Goal: Answer question/provide support: Share knowledge or assist other users

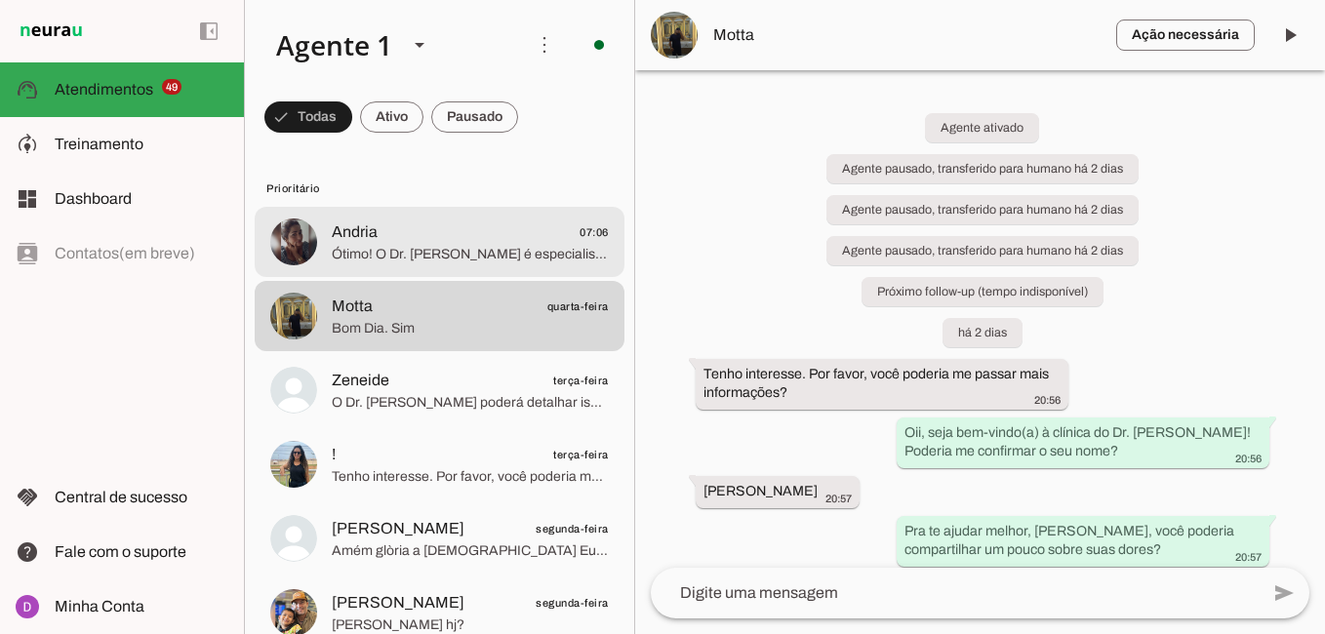
click at [480, 239] on span "Andria 07:06" at bounding box center [470, 232] width 277 height 24
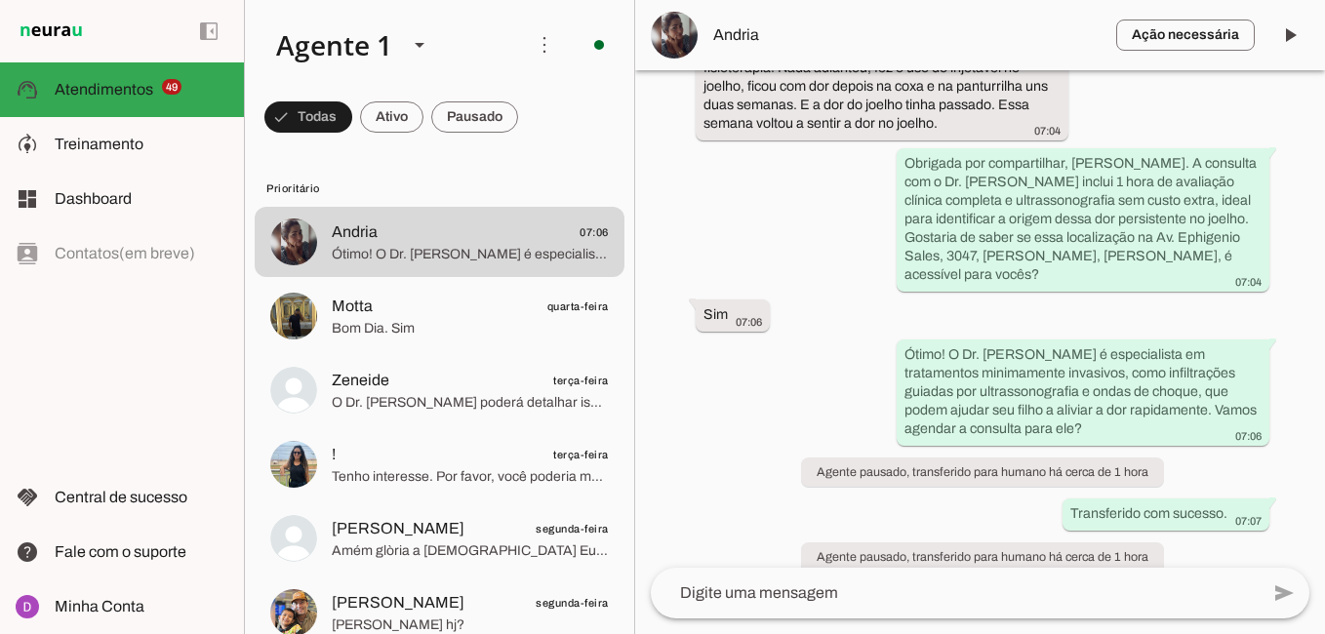
scroll to position [605, 0]
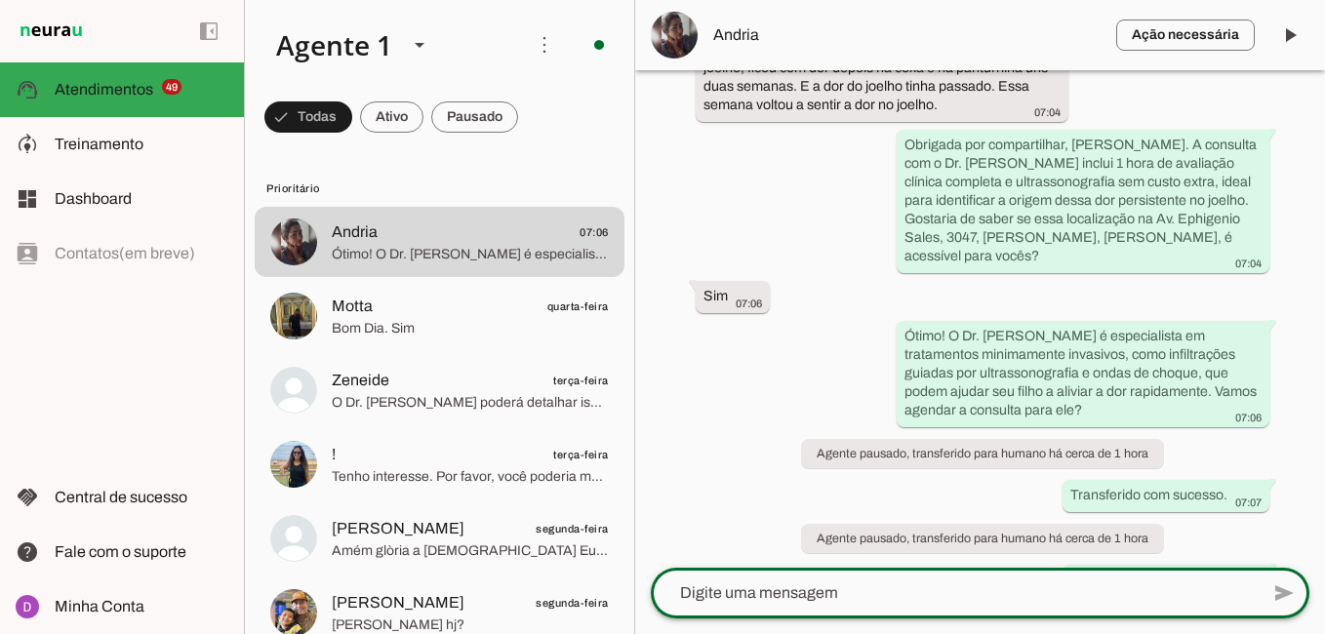
click at [776, 595] on textarea at bounding box center [955, 592] width 608 height 23
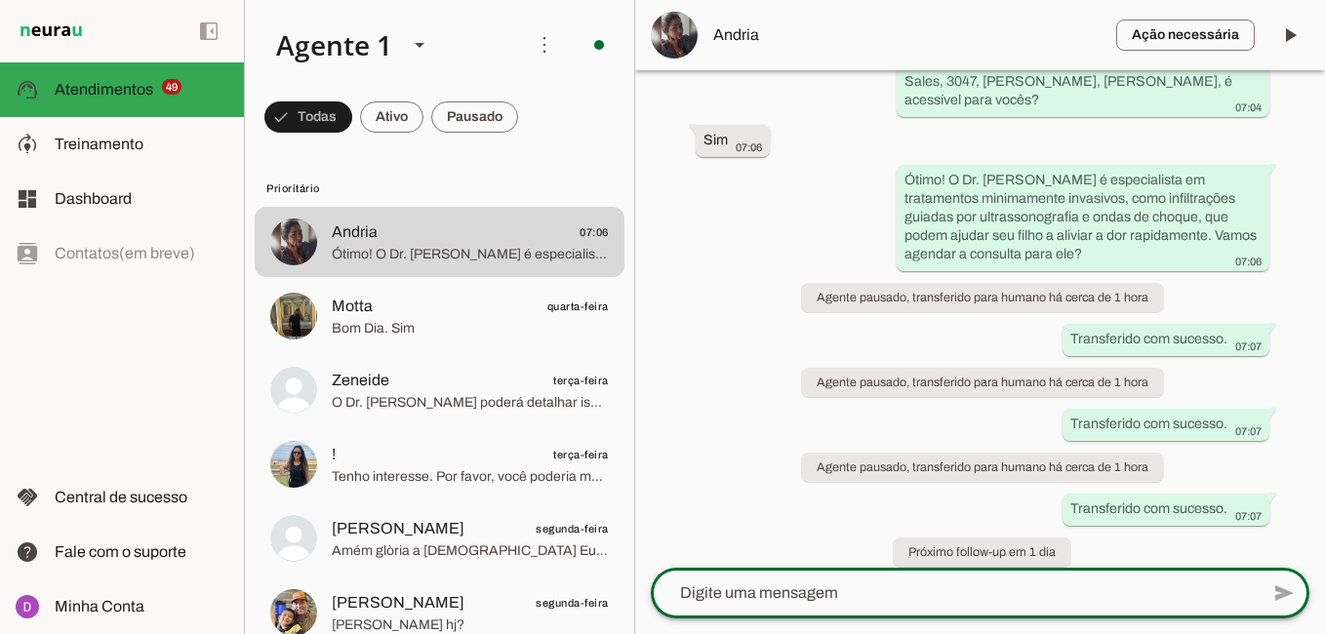
click at [865, 588] on textarea at bounding box center [955, 592] width 608 height 23
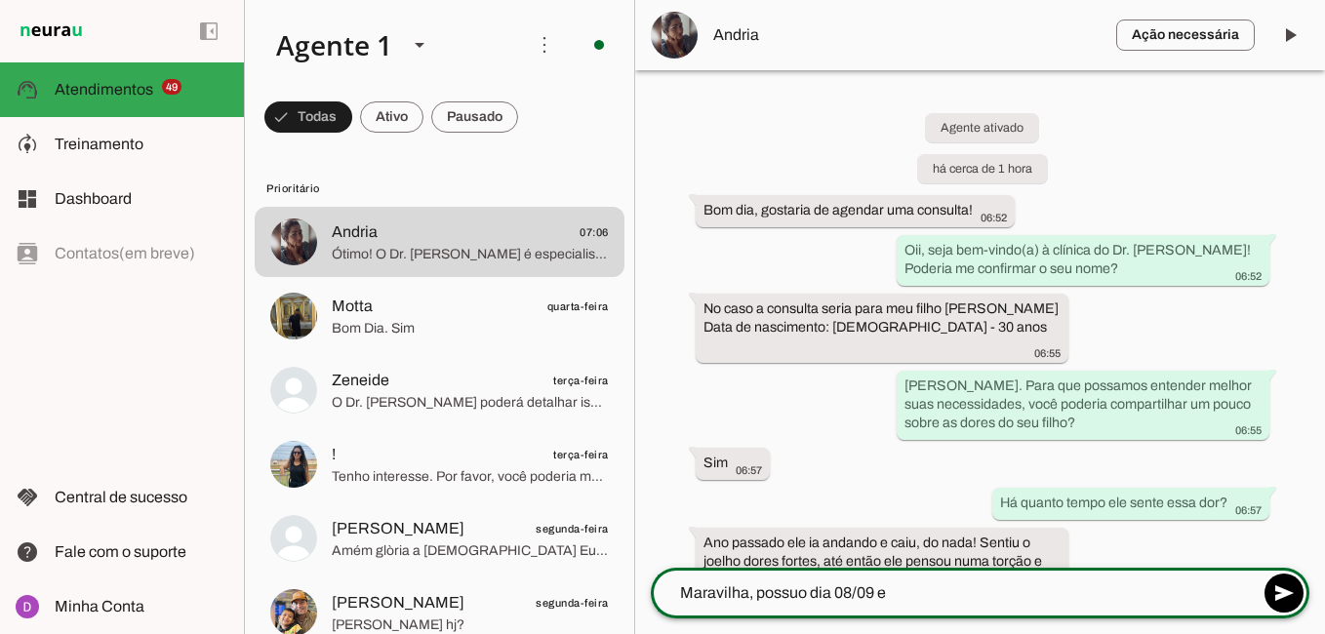
type textarea "Maravilha, possuo dia 08/09 e"
type md-outlined-text-field "Maravilha, possuo dia 08/09 e"
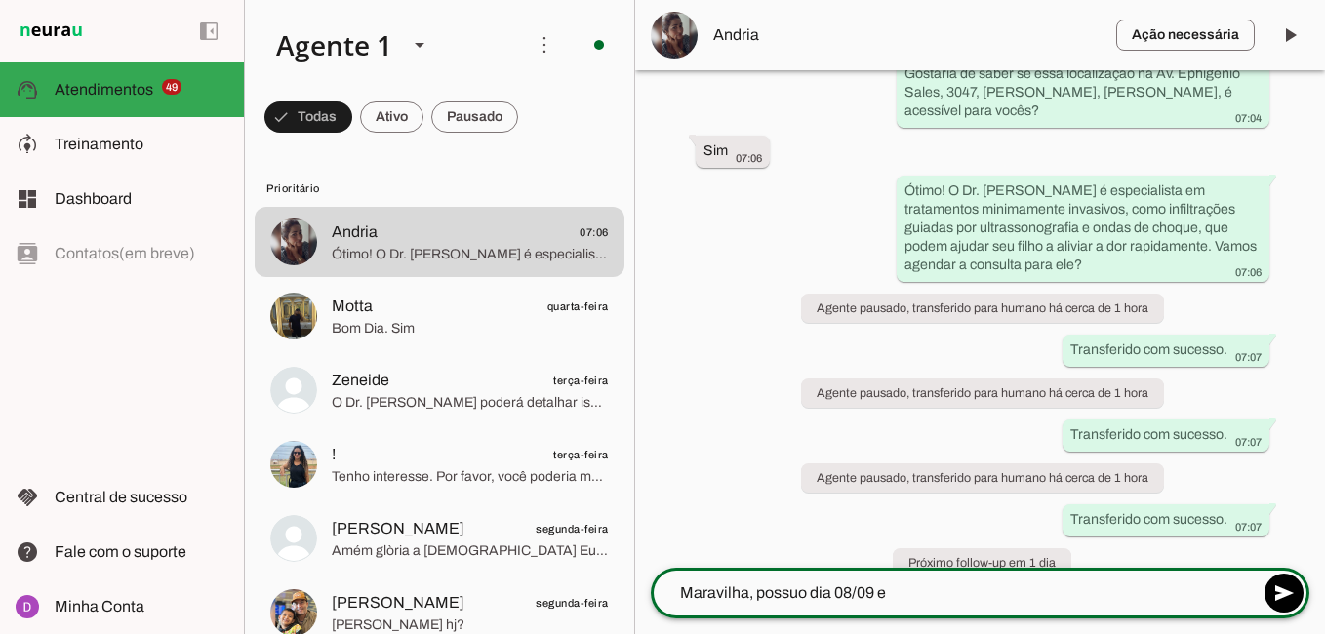
scroll to position [761, 0]
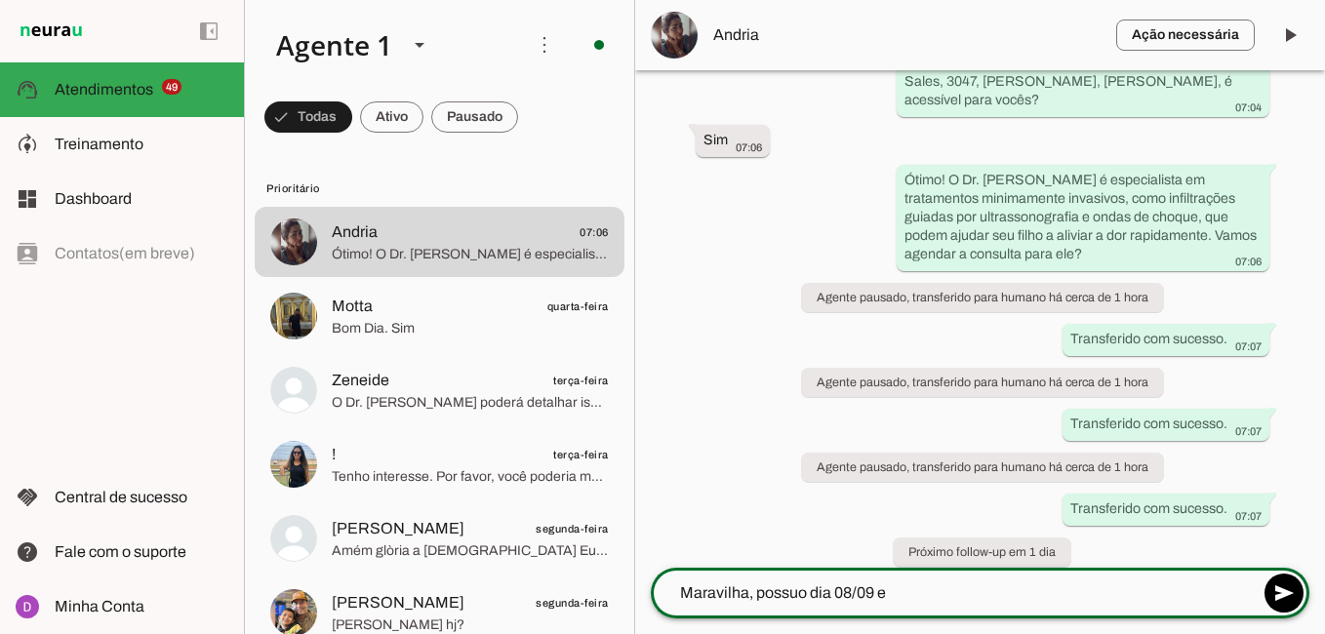
click at [915, 583] on textarea "Maravilha, possuo dia 08/09 e" at bounding box center [955, 592] width 608 height 23
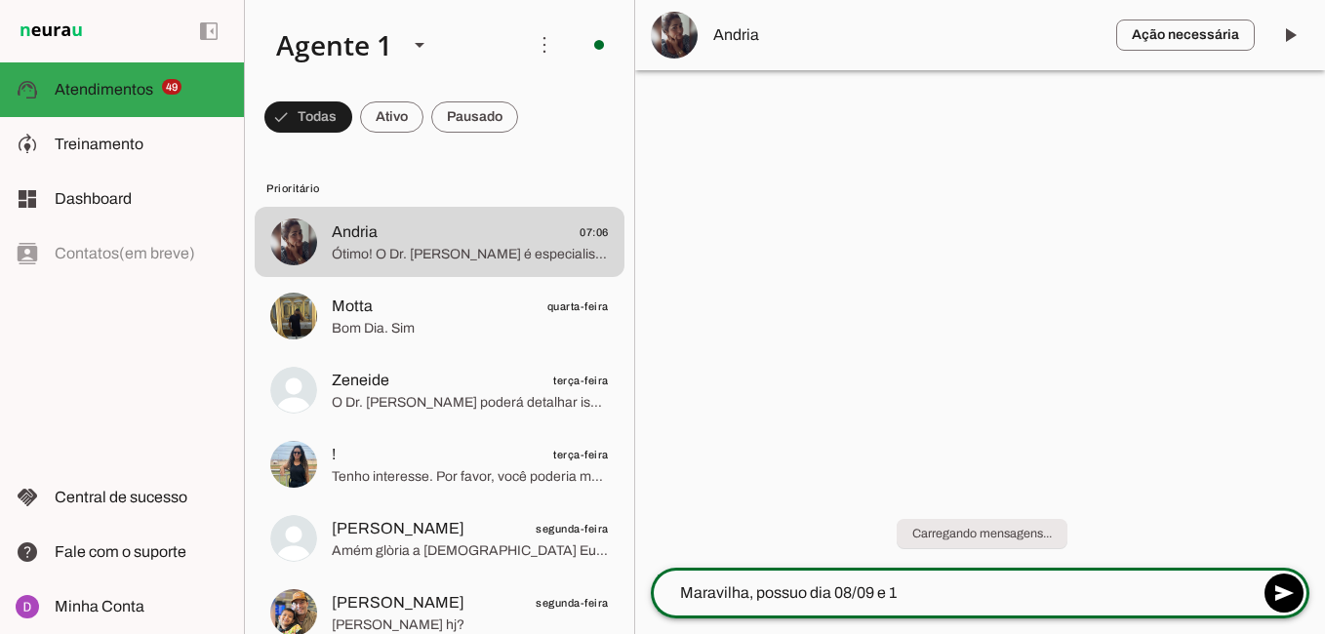
scroll to position [0, 0]
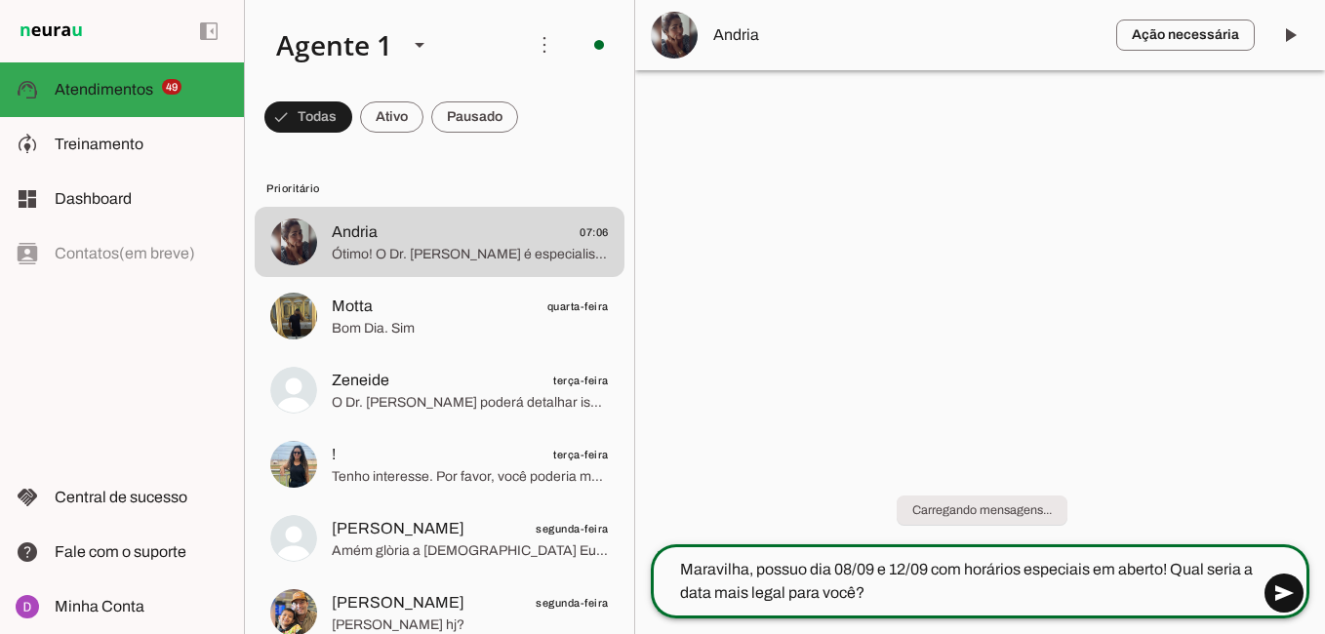
type textarea "Maravilha, possuo dia 08/09 e 12/09 com horários especiais em aberto! Qual seri…"
type md-outlined-text-field "Maravilha, possuo dia 08/09 e 12/09 com horários especiais em aberto! Qual seri…"
click at [1270, 587] on span at bounding box center [1283, 593] width 47 height 47
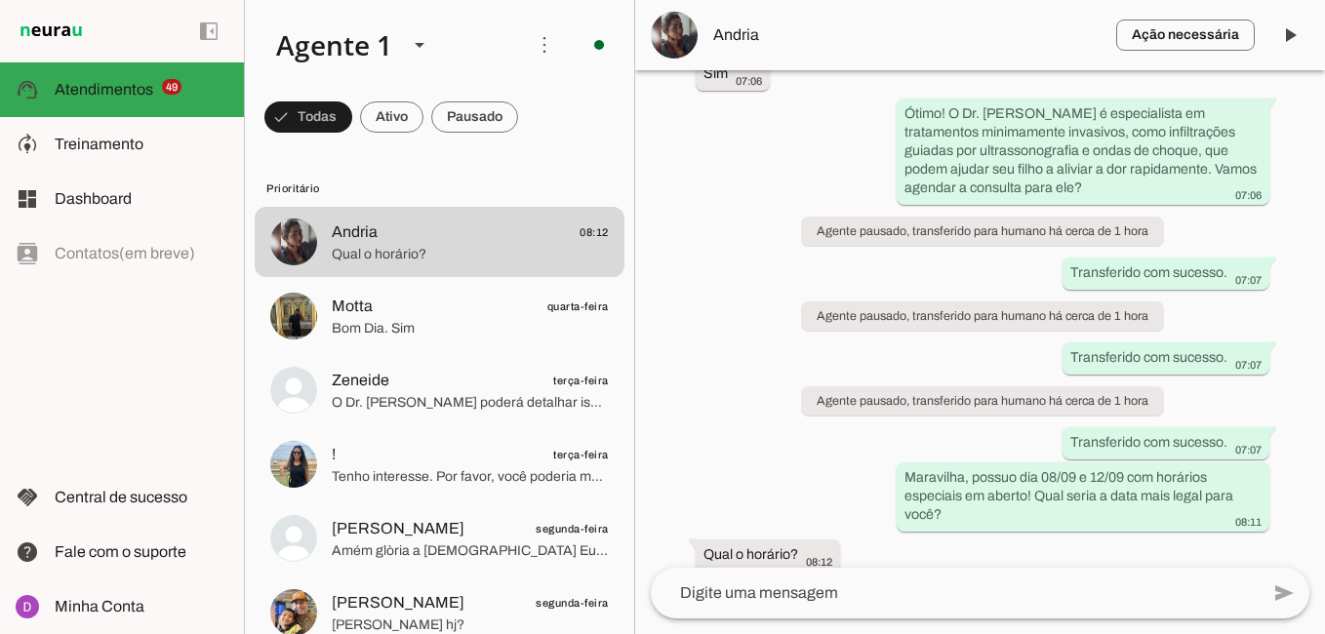
scroll to position [873, 0]
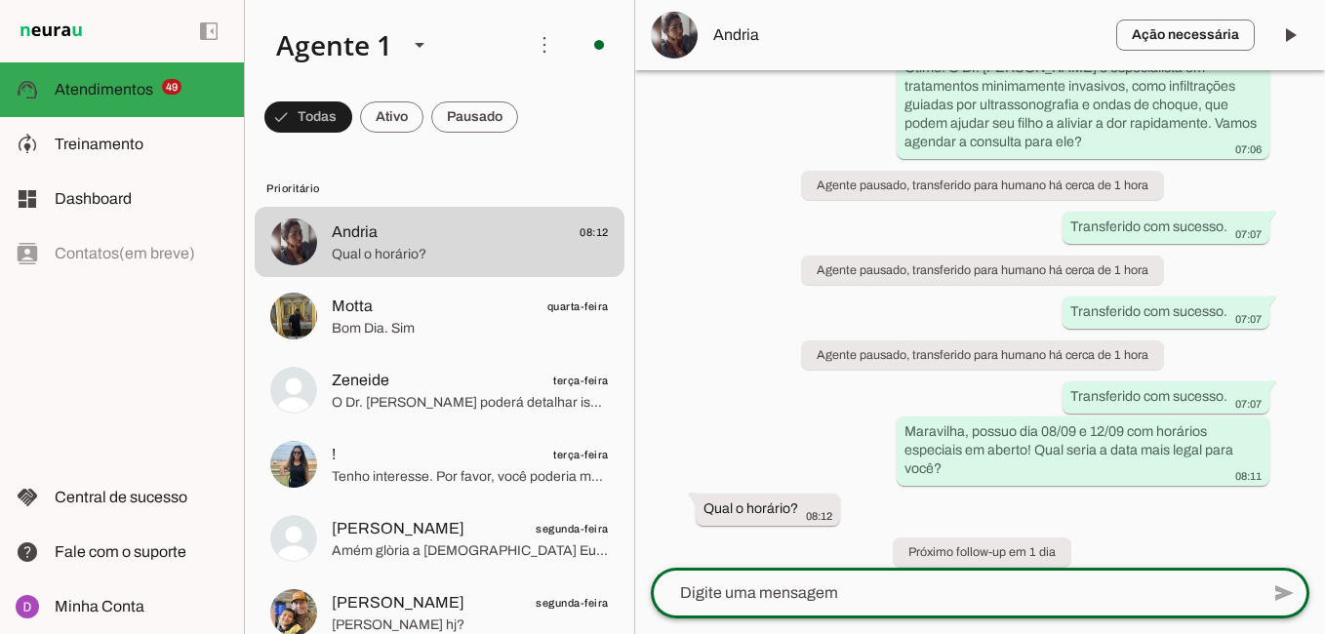
click at [903, 598] on textarea at bounding box center [955, 592] width 608 height 23
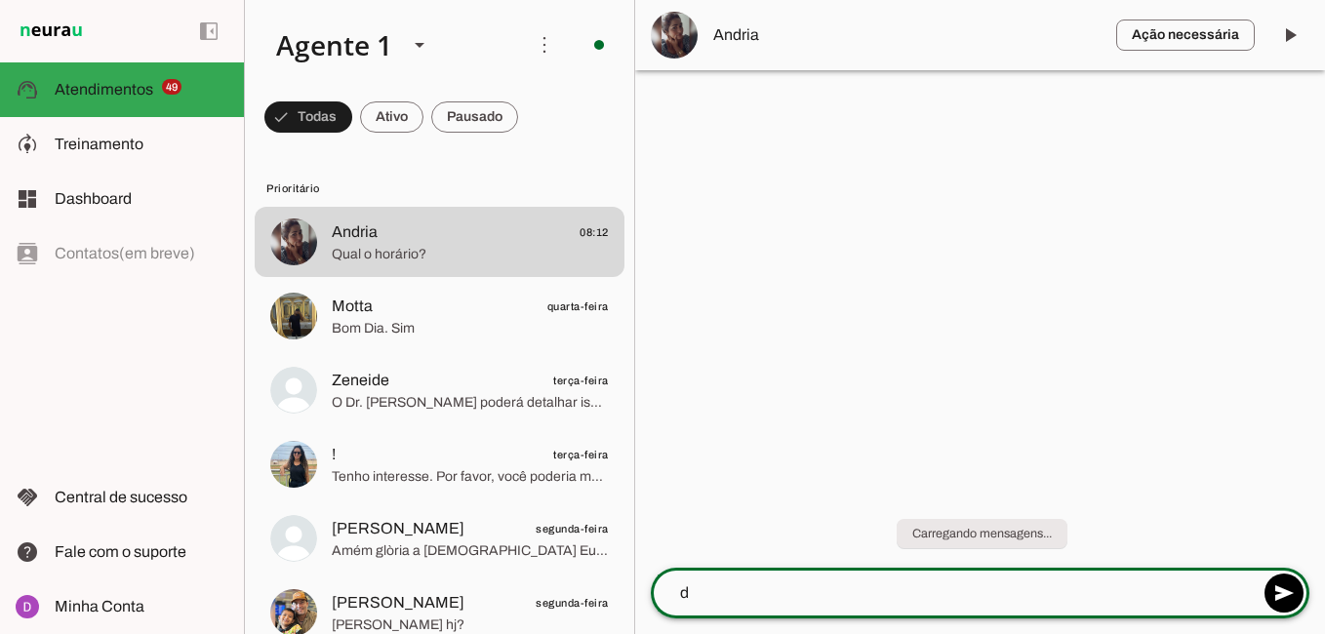
scroll to position [0, 0]
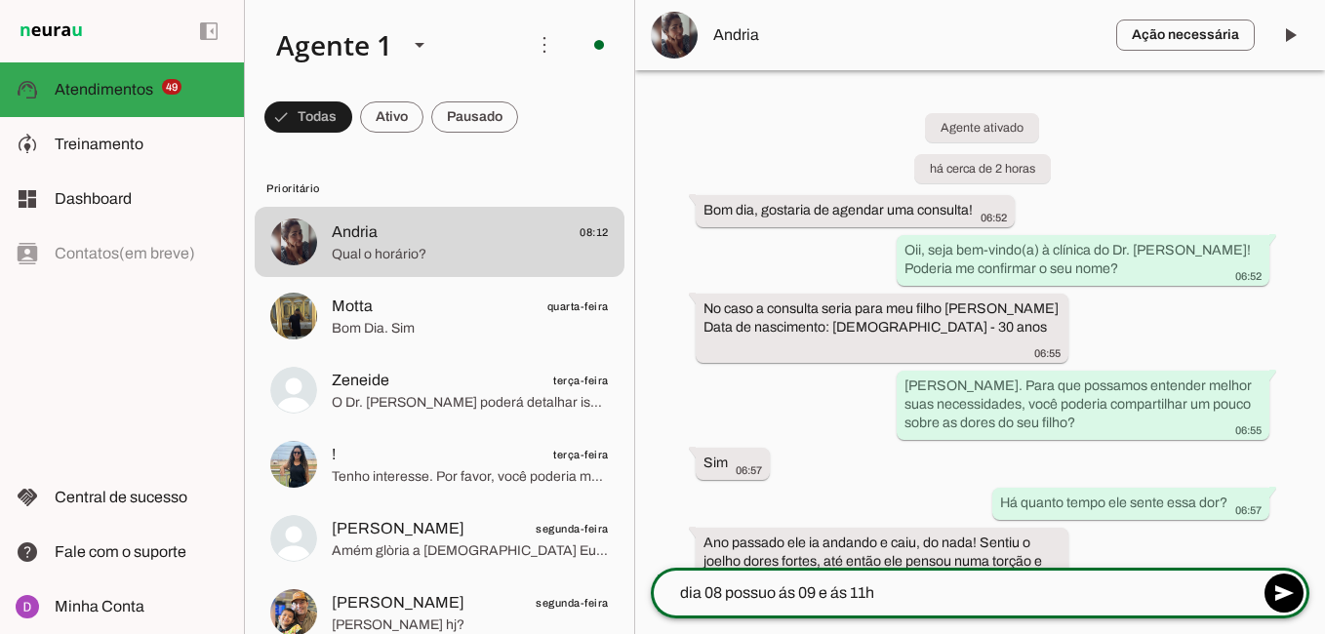
click at [813, 595] on textarea "dia 08 possuo ás 09 e ás 11h" at bounding box center [955, 592] width 608 height 23
click at [817, 592] on textarea "dia 08 possuo ás 09 e ás 11h" at bounding box center [955, 592] width 608 height 23
click at [725, 592] on textarea "dia 08 possuo ás 09h e ás 11h" at bounding box center [955, 592] width 608 height 23
click at [720, 592] on textarea "dia 08 possuo ás 09h e ás 11h" at bounding box center [955, 592] width 608 height 23
click at [951, 584] on textarea "dia 08/09 possuo ás 09h e ás 11h" at bounding box center [955, 592] width 608 height 23
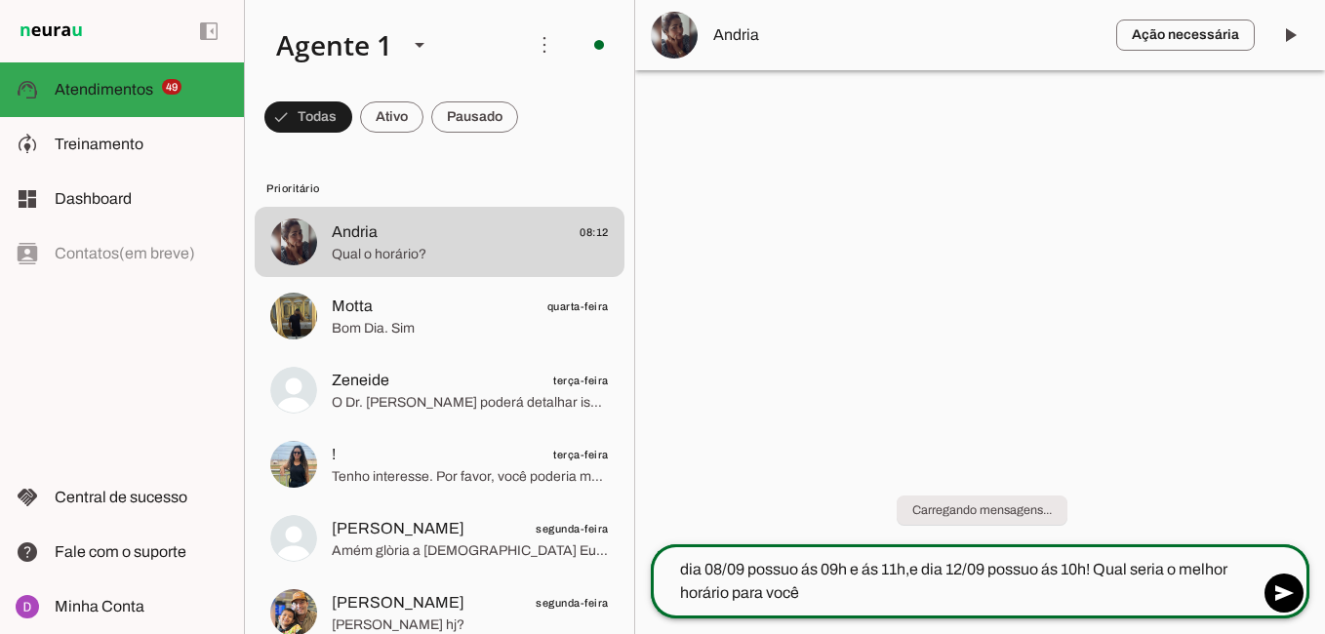
type textarea "dia 08/09 possuo ás 09h e ás 11h,e dia 12/09 possuo ás 10h! Qual seria o melhor…"
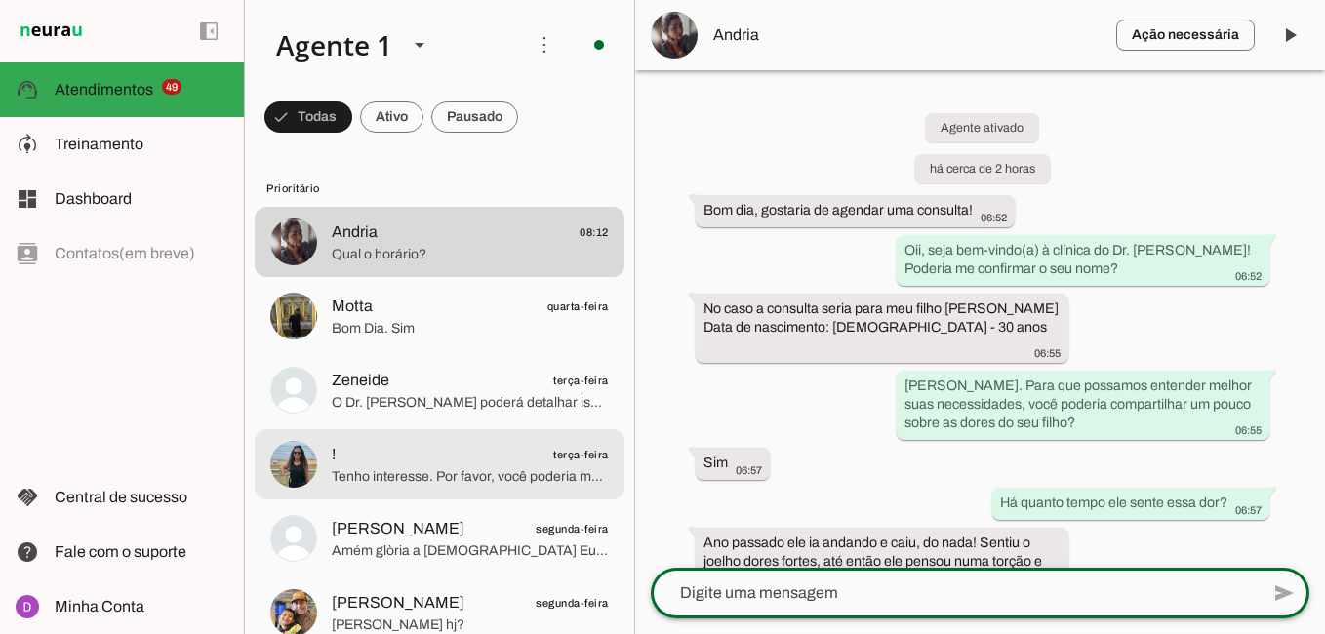
click at [425, 467] on span "Tenho interesse. Por favor, você poderia me passar mais informações?" at bounding box center [470, 477] width 277 height 20
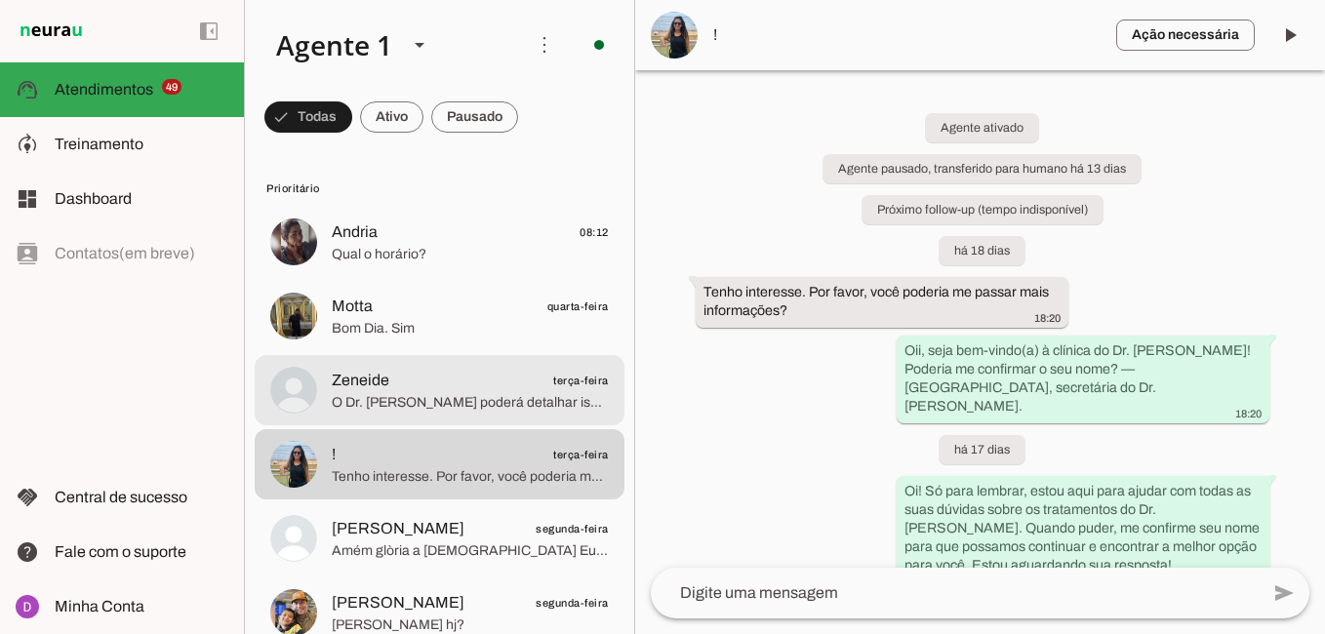
click at [455, 367] on div at bounding box center [470, 391] width 277 height 48
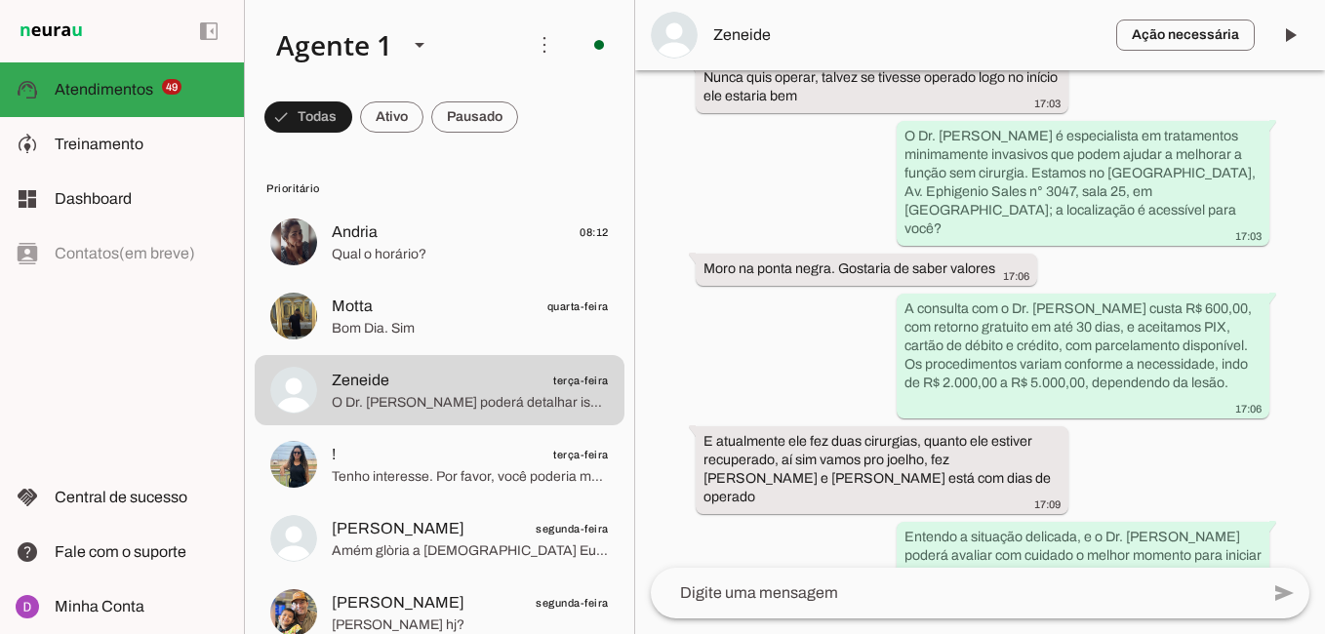
scroll to position [1874, 0]
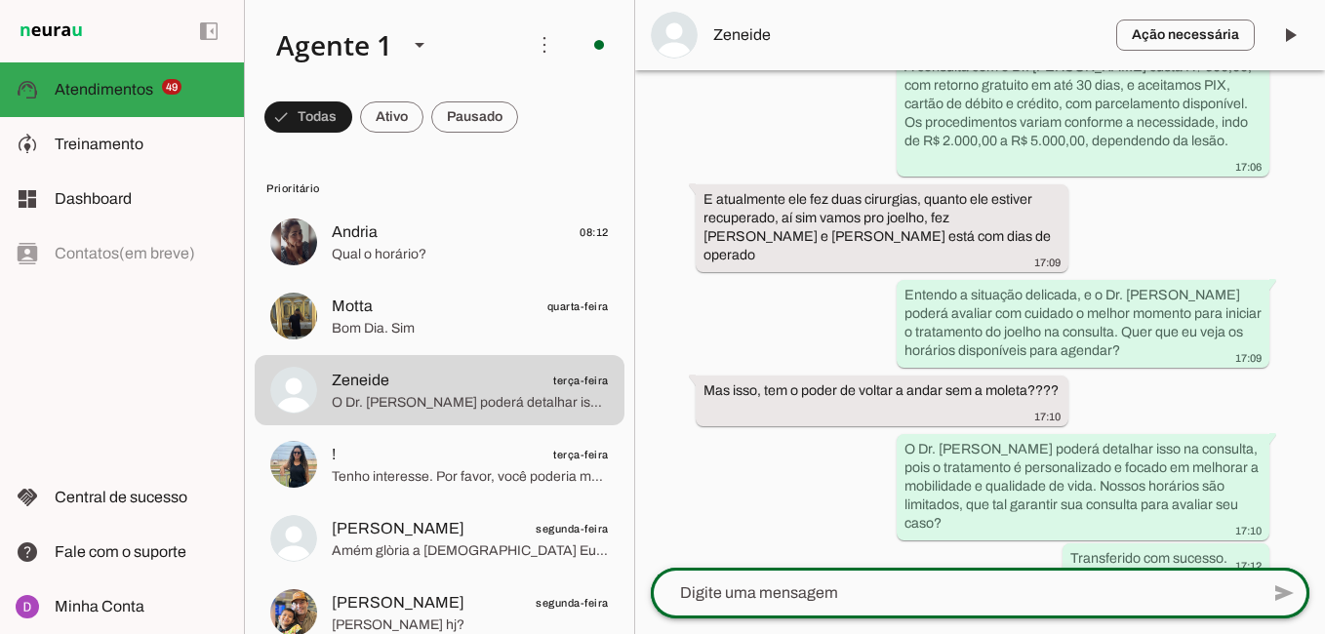
click at [812, 577] on div at bounding box center [955, 593] width 608 height 51
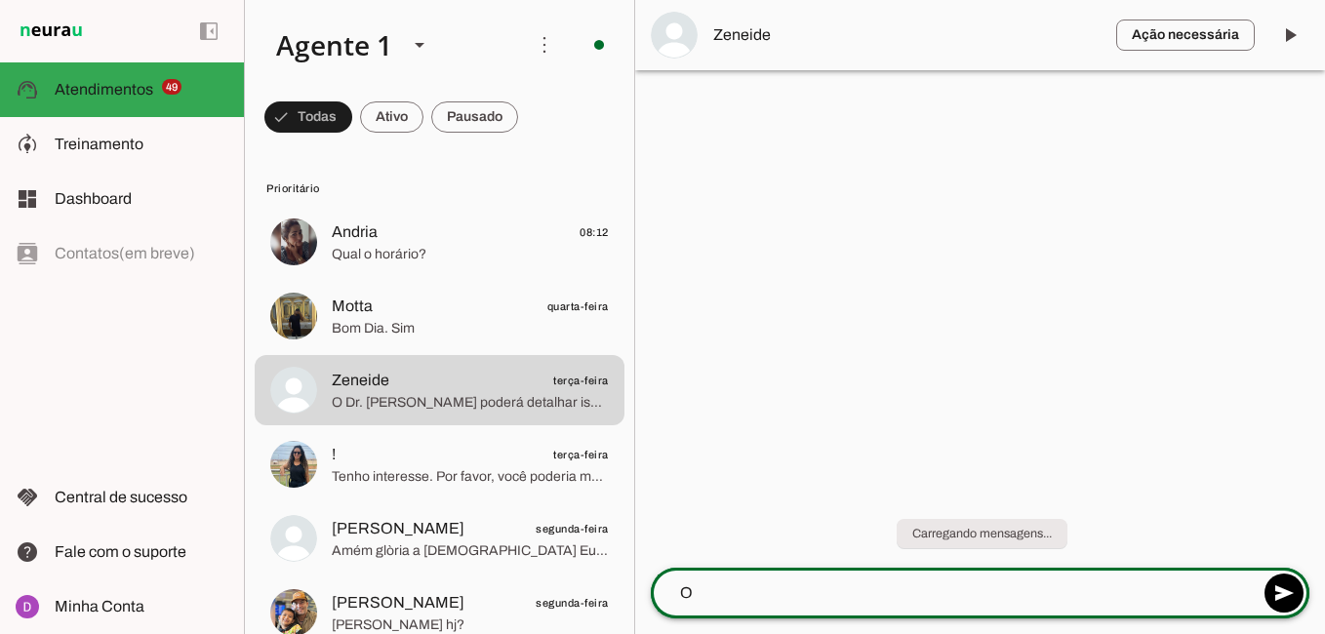
scroll to position [0, 0]
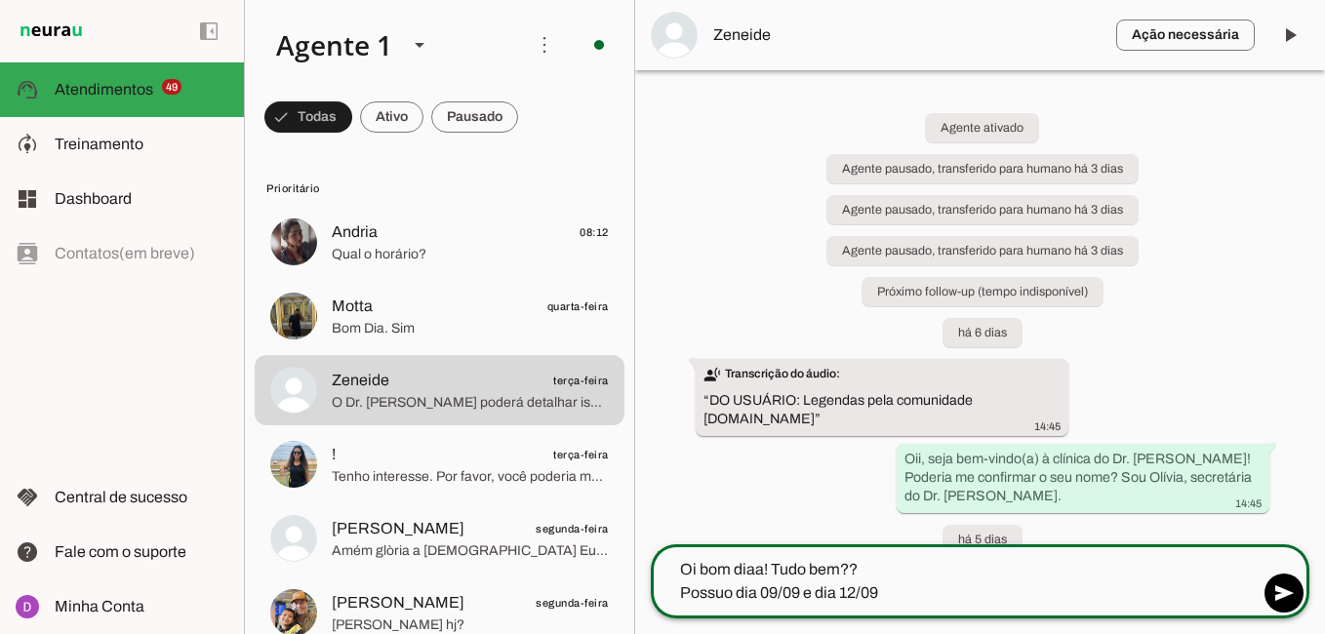
type textarea "Oi bom diaa! Tudo bem?? Possuo dia 09/09 e dia 12/09"
type md-outlined-text-field "Oi bom diaa! Tudo bem?? Possuo dia 09/09 e dia 12/09"
click at [775, 594] on textarea "Oi bom diaa! Tudo bem?? Possuo dia 09/09 e dia 12/09" at bounding box center [955, 581] width 608 height 47
click at [917, 596] on textarea "Oi bom diaa! Tudo bem?? Possuo dia 08/09 e dia 12/09" at bounding box center [955, 581] width 608 height 47
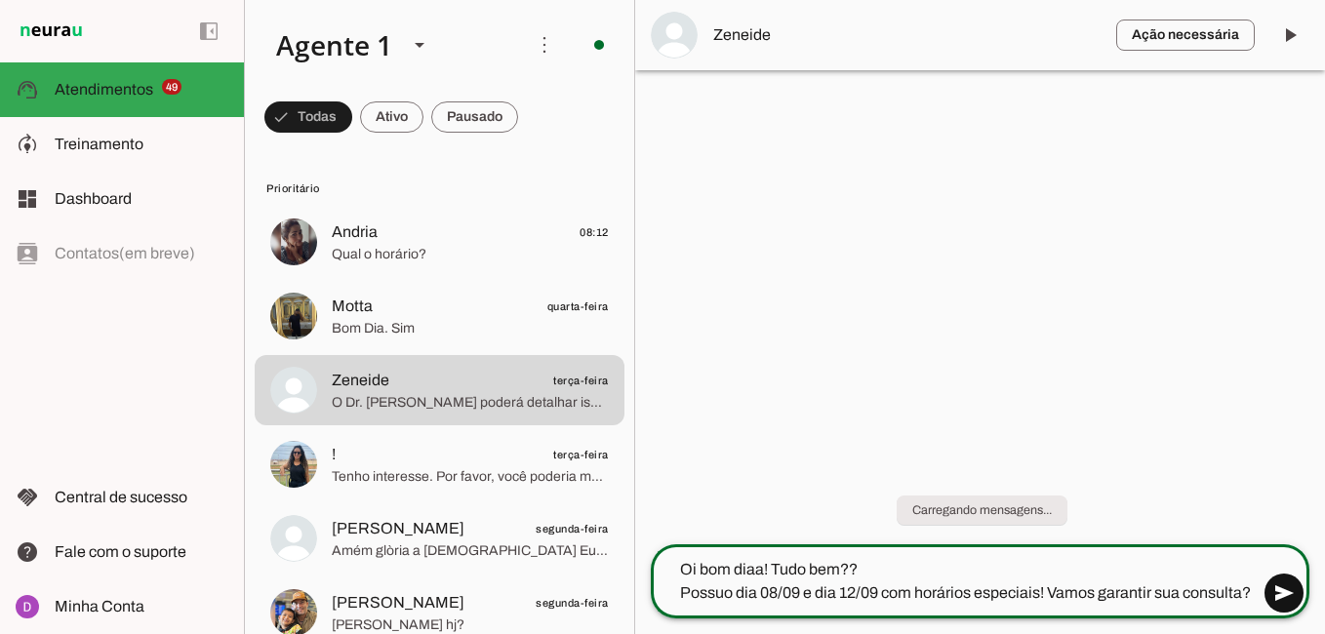
type textarea "Oi bom diaa! Tudo bem?? Possuo dia 08/09 e dia 12/09 com horários especiais! Va…"
type md-outlined-text-field "Oi bom diaa! Tudo bem?? Possuo dia 08/09 e dia 12/09 com horários especiais! Va…"
click at [1279, 597] on span at bounding box center [1283, 593] width 47 height 47
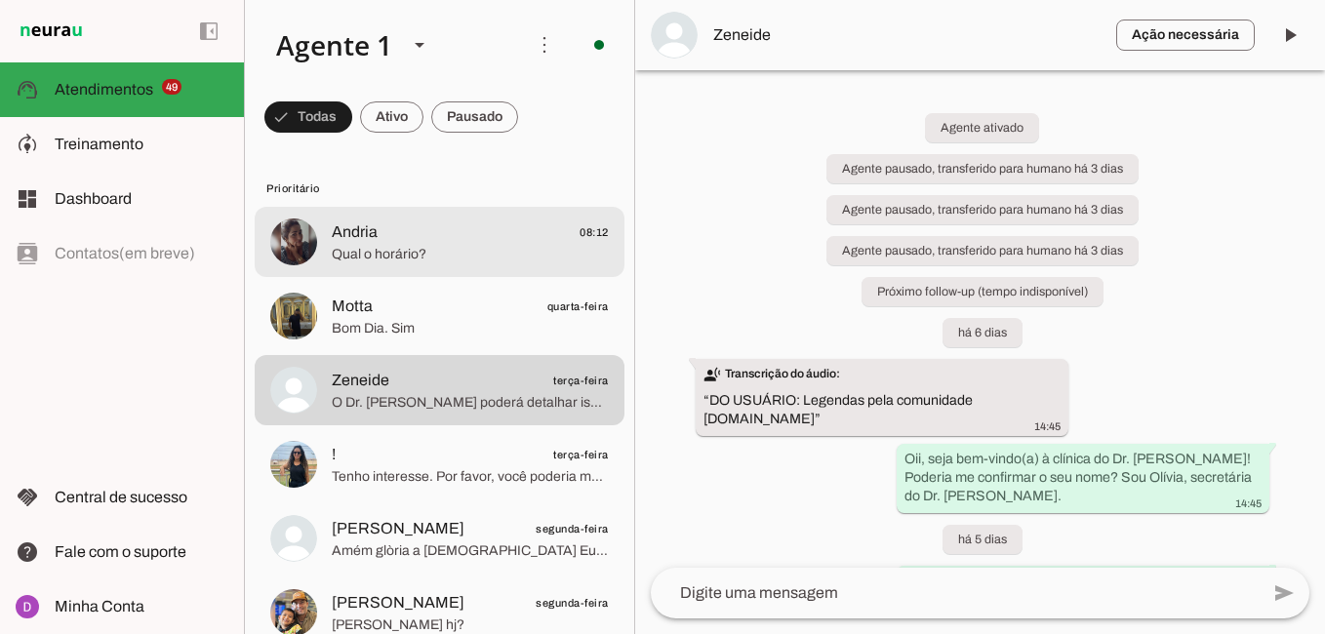
click at [472, 253] on span "Qual o horário?" at bounding box center [470, 255] width 277 height 20
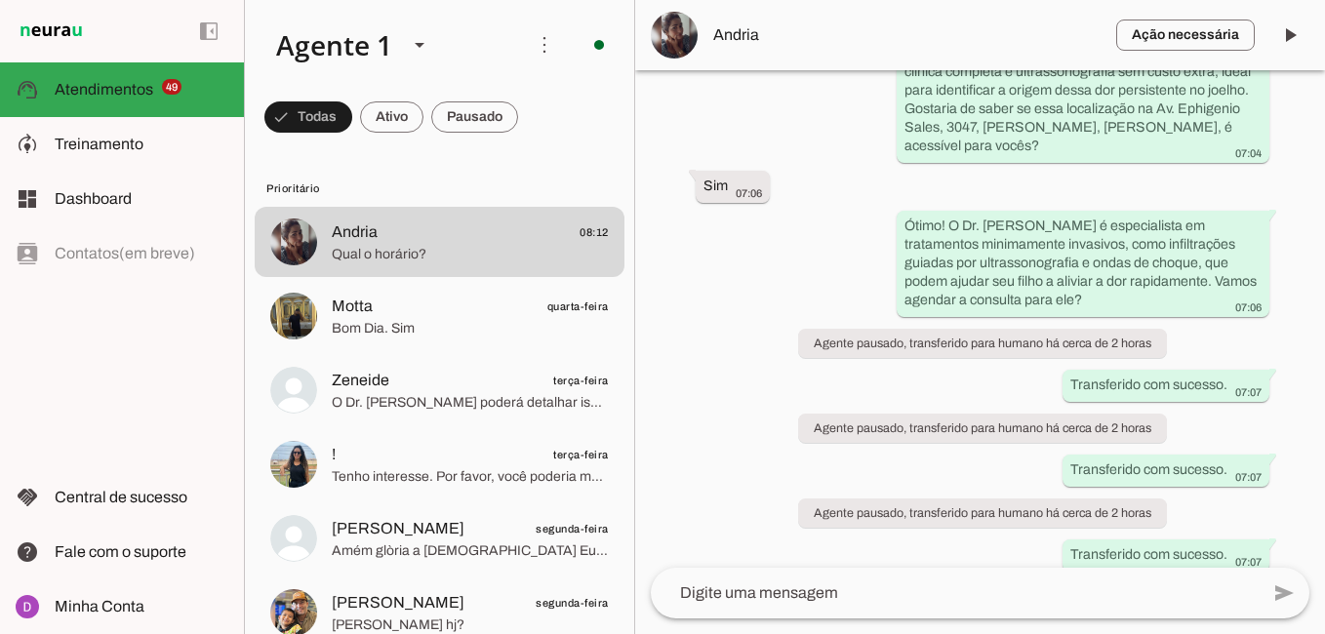
scroll to position [932, 0]
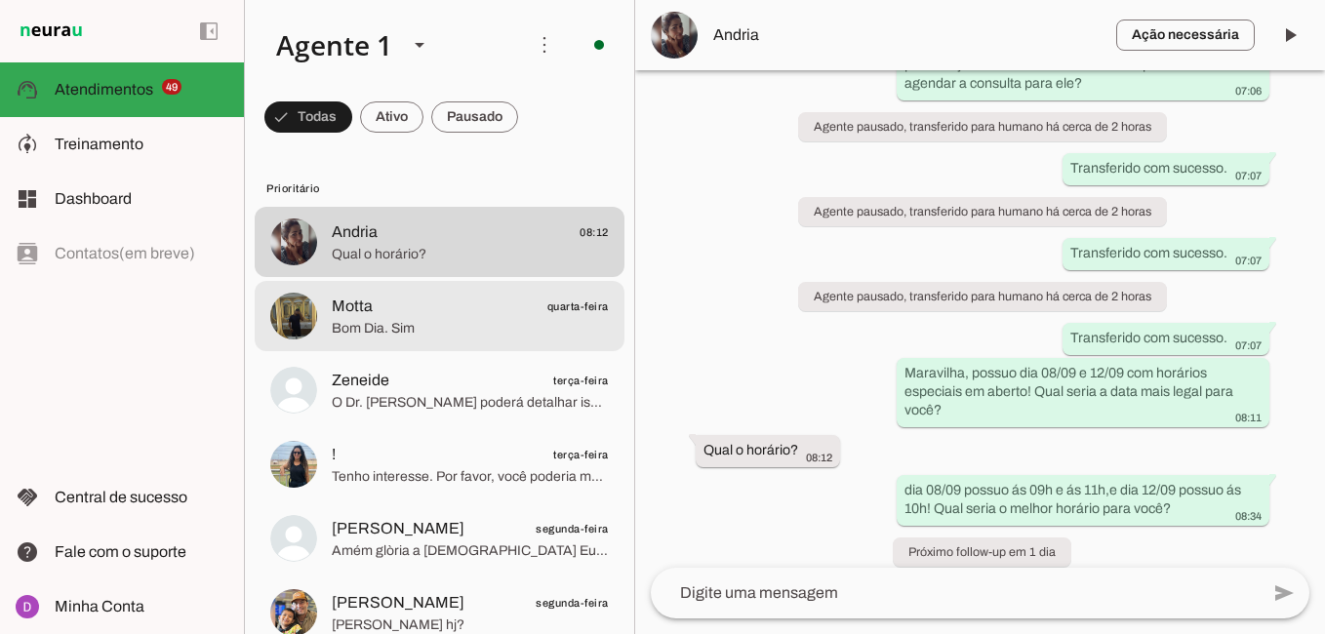
click at [483, 313] on span "Motta quarta-feira" at bounding box center [470, 307] width 277 height 24
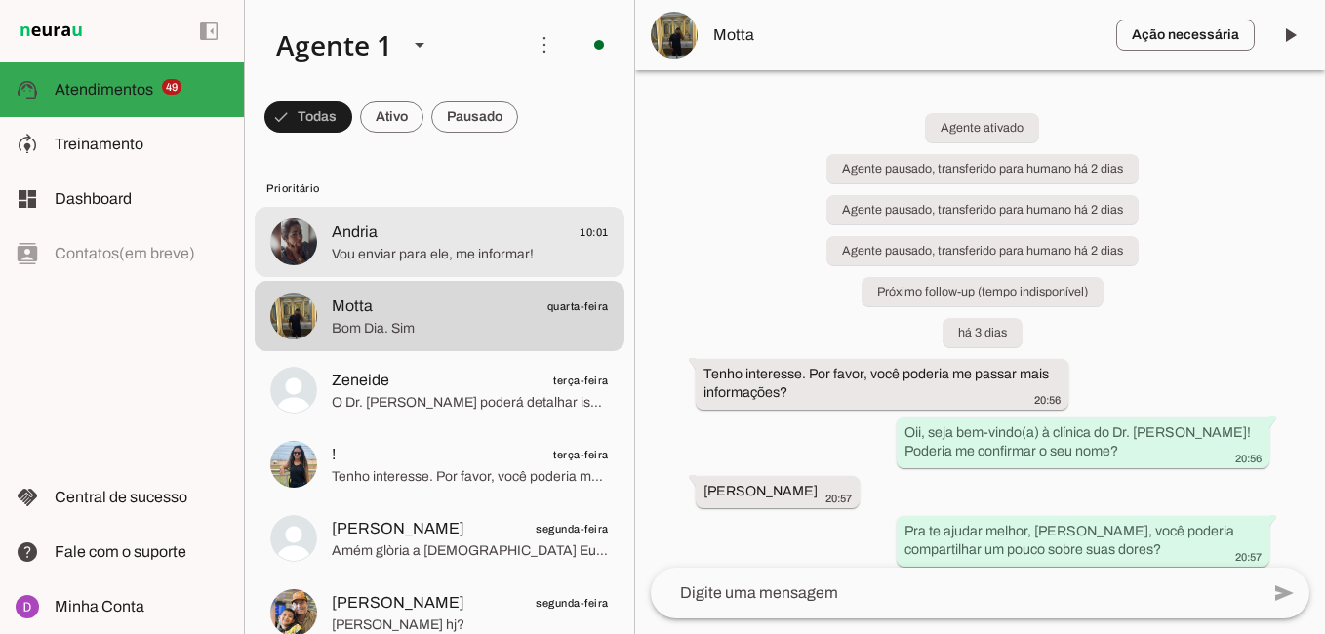
click at [473, 247] on span "Vou enviar para ele, me informar!" at bounding box center [470, 255] width 277 height 20
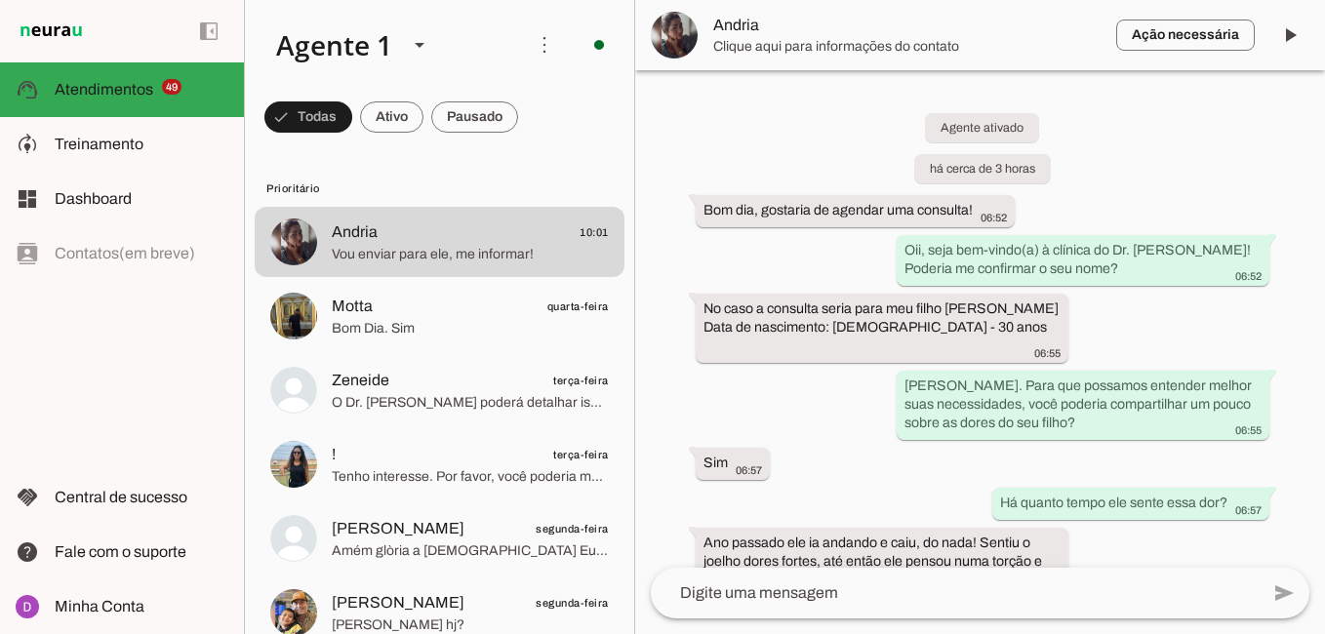
scroll to position [972, 0]
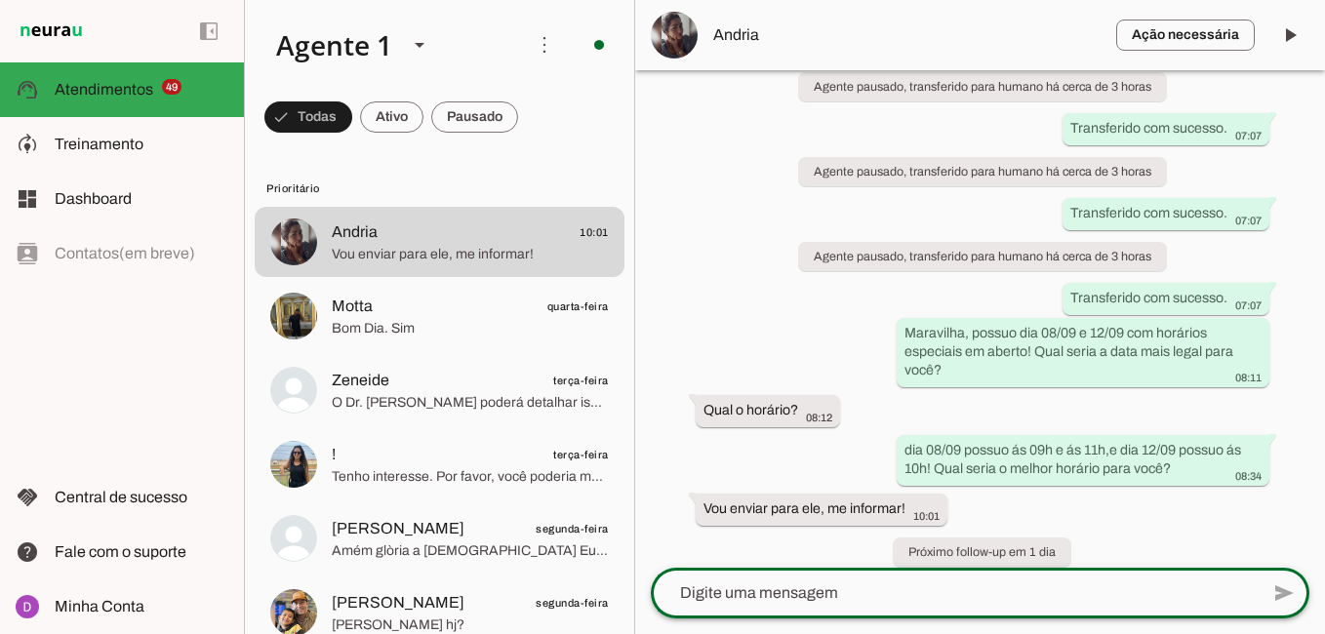
click at [779, 585] on textarea at bounding box center [955, 592] width 608 height 23
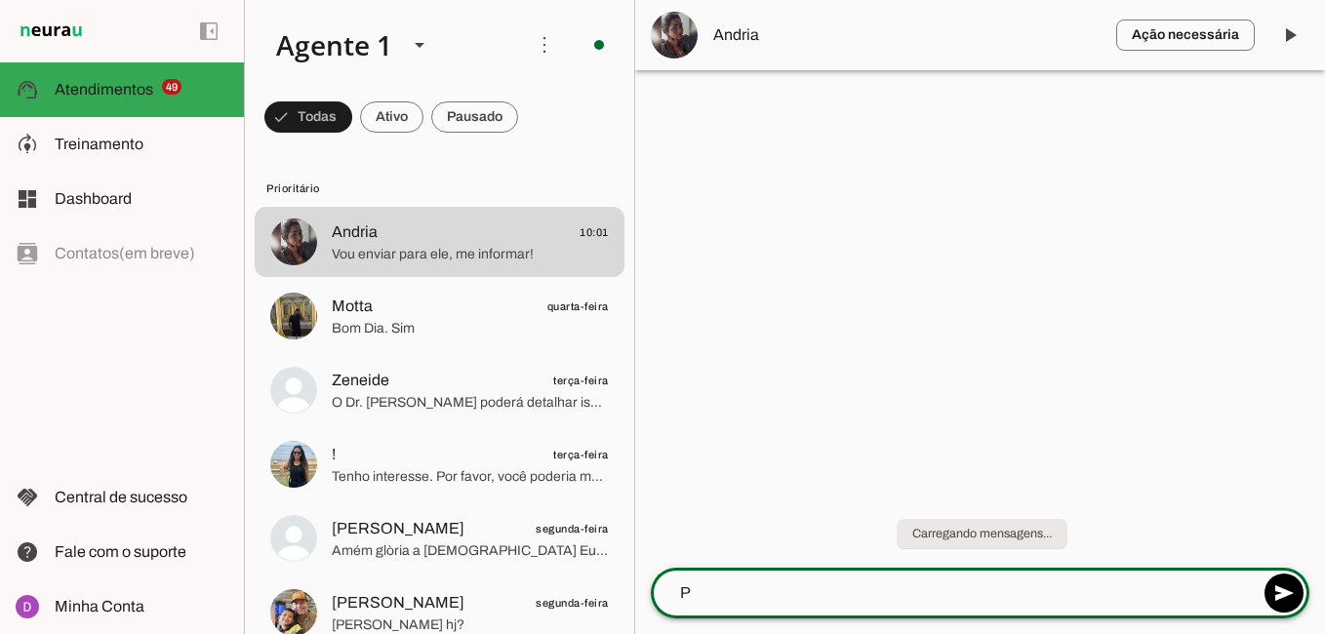
scroll to position [0, 0]
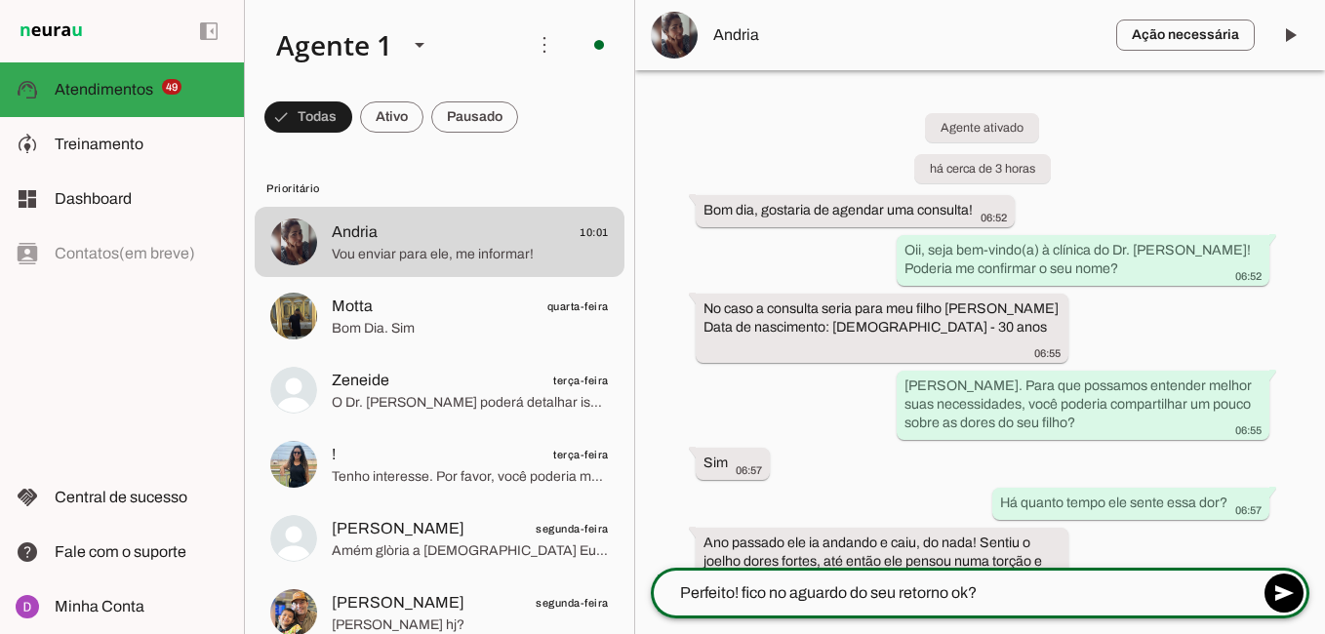
drag, startPoint x: 850, startPoint y: 594, endPoint x: 741, endPoint y: 593, distance: 108.3
click at [741, 593] on textarea "Perfeito! fico no aguardo do seu retorno ok?" at bounding box center [955, 592] width 608 height 23
type textarea "Perfeito! estou aguardando o seu retorno ok?"
type md-outlined-text-field "Perfeito! estou aguardando o seu retorno ok?"
click at [1269, 597] on span at bounding box center [1283, 593] width 47 height 47
